Goal: Find specific page/section: Find specific page/section

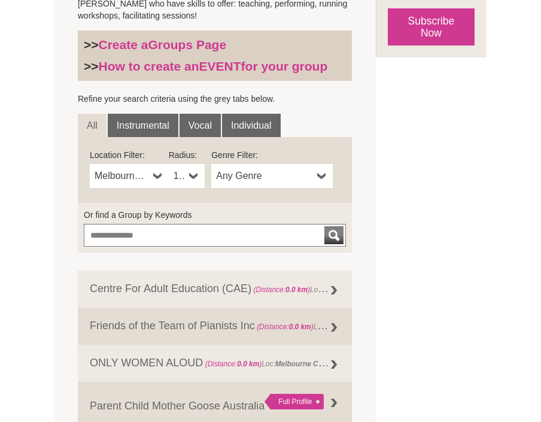
scroll to position [356, 0]
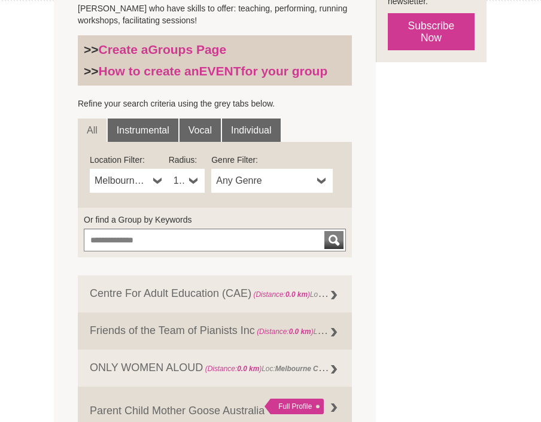
click at [130, 181] on span "Melbourne CBD" at bounding box center [122, 181] width 54 height 14
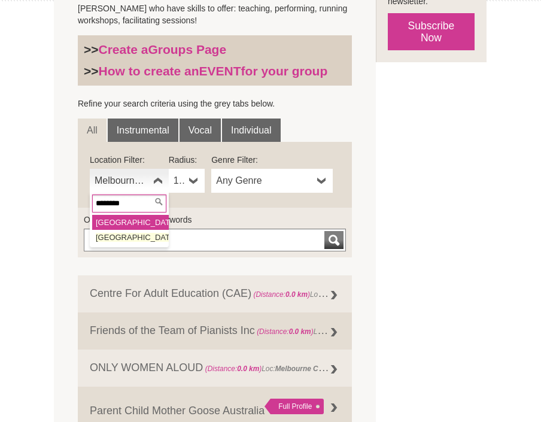
type input "********"
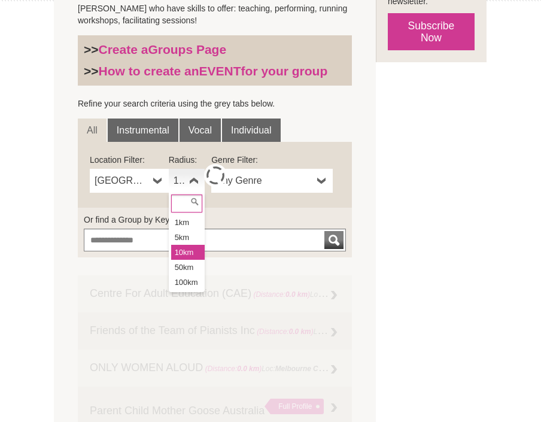
click at [193, 180] on b at bounding box center [194, 181] width 10 height 24
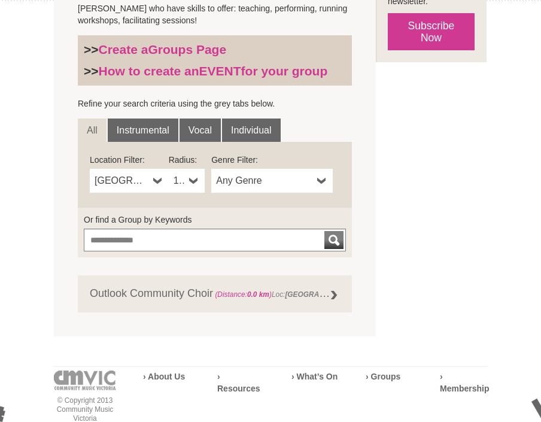
click at [193, 180] on b at bounding box center [194, 181] width 10 height 24
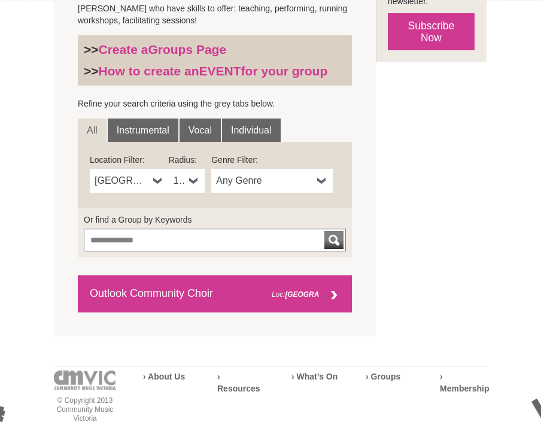
click at [156, 293] on link "Outlook Community Choir (Distance: 0.0 km ) Loc: Pakenham , Genre: Singing Grou…" at bounding box center [215, 293] width 274 height 37
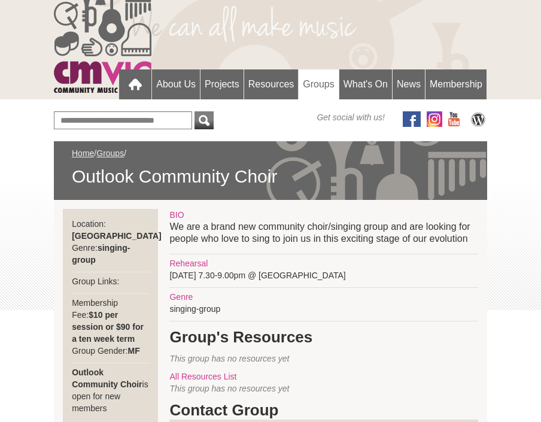
scroll to position [49, 0]
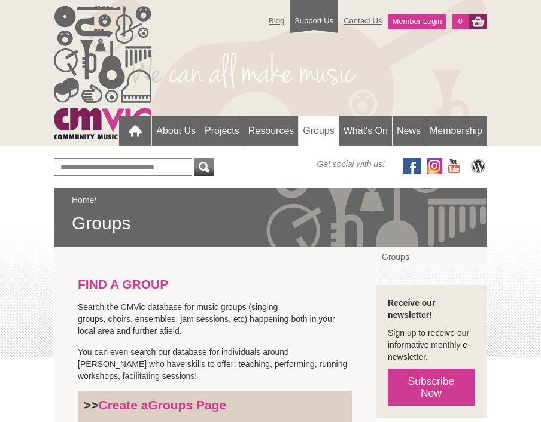
click at [317, 132] on link "Groups" at bounding box center [319, 131] width 40 height 31
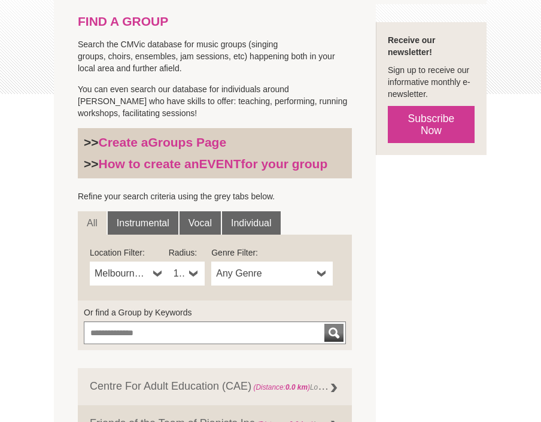
scroll to position [263, 0]
click at [147, 274] on span "Melbourne CBD" at bounding box center [122, 273] width 54 height 14
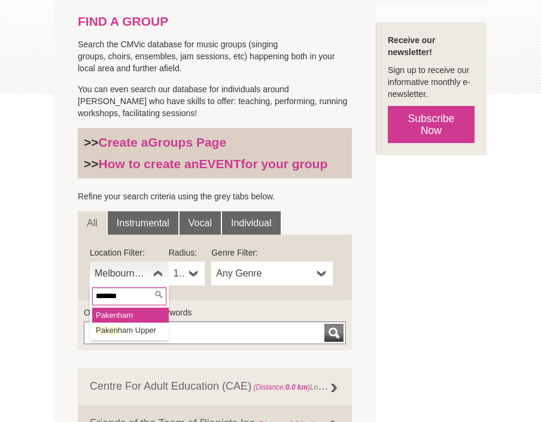
type input "********"
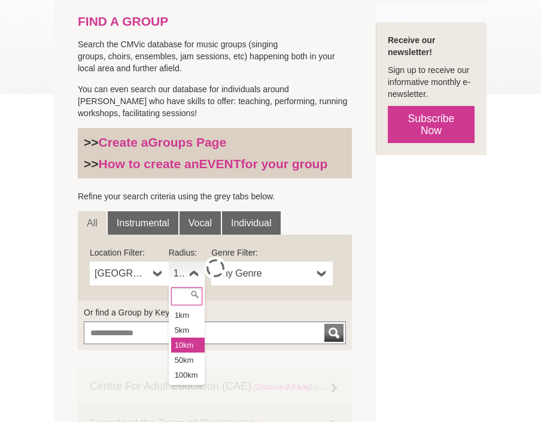
click at [192, 273] on b at bounding box center [194, 274] width 10 height 24
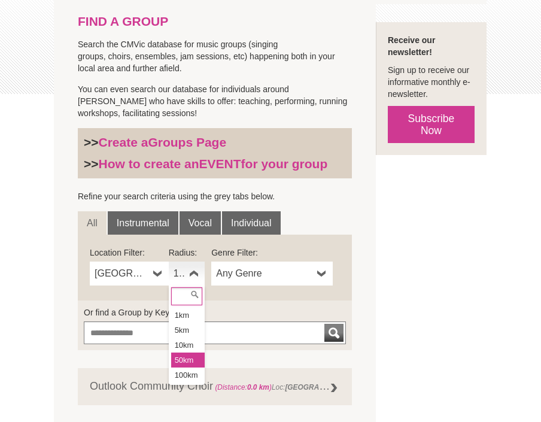
click at [186, 360] on li "50km" at bounding box center [188, 360] width 34 height 15
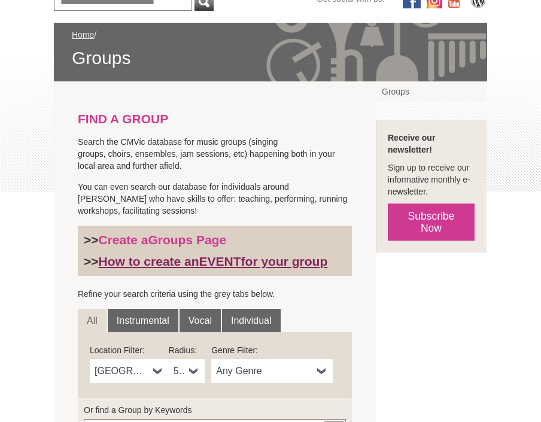
scroll to position [168, 0]
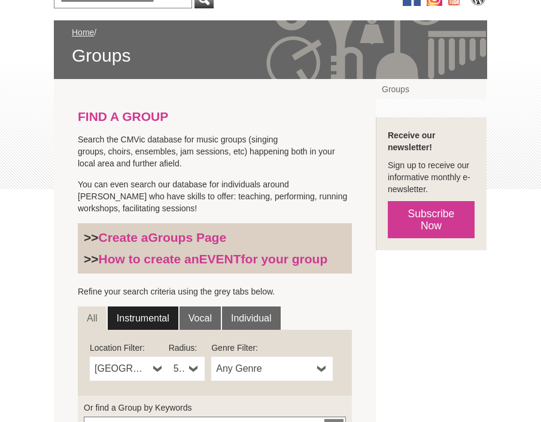
click at [139, 320] on link "Instrumental" at bounding box center [143, 319] width 71 height 24
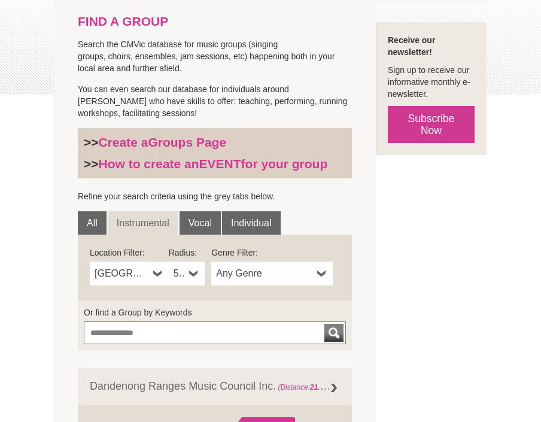
scroll to position [356, 0]
